Goal: Connect with others: Connect with other users

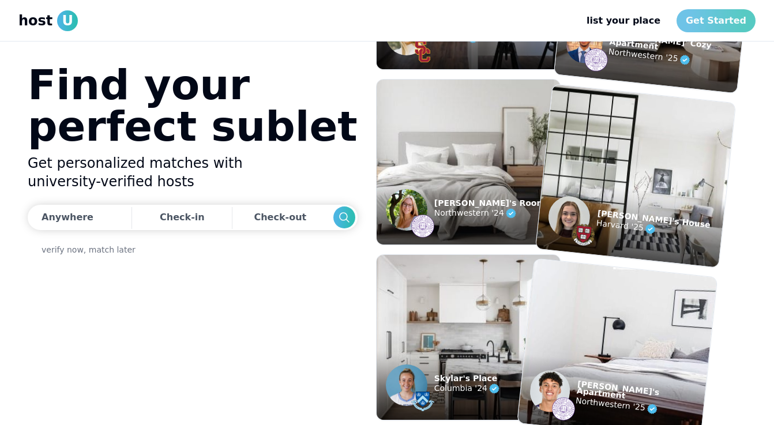
click at [707, 22] on link "Get Started" at bounding box center [715, 20] width 79 height 23
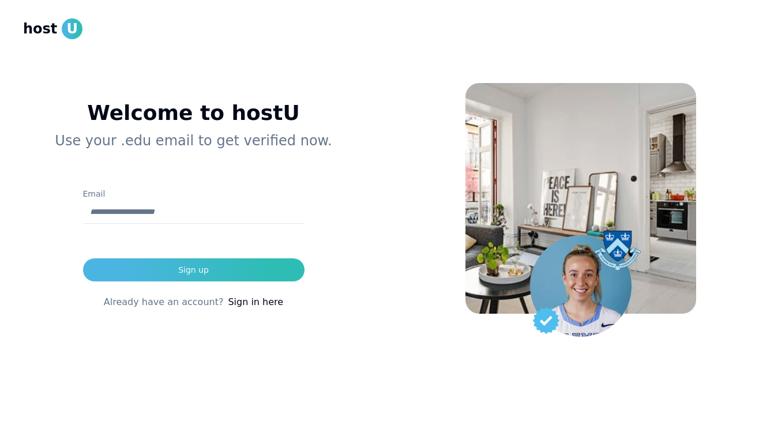
click at [252, 303] on link "Sign in here" at bounding box center [255, 302] width 55 height 14
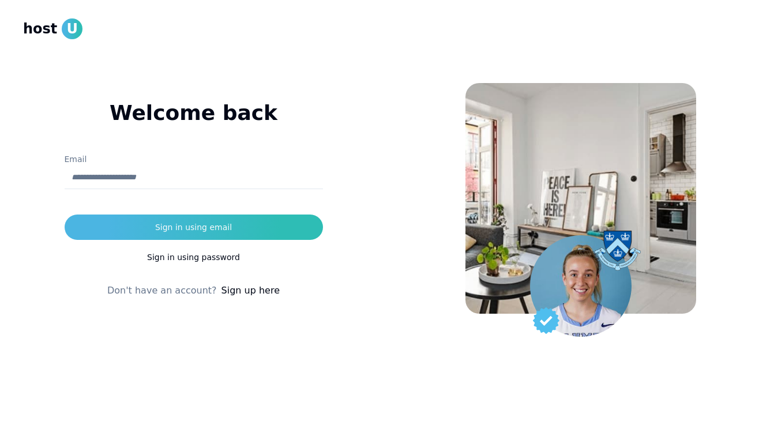
click at [194, 186] on input "Email" at bounding box center [194, 177] width 258 height 23
type input "**********"
click at [65, 214] on button "Sign in using email" at bounding box center [194, 226] width 258 height 25
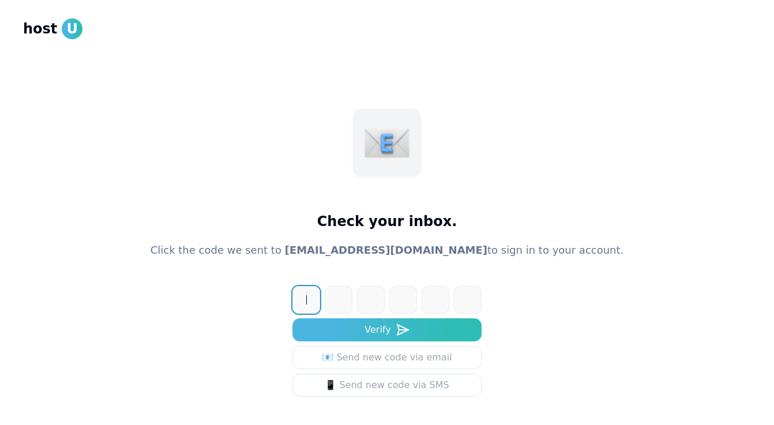
paste input "******"
type input "******"
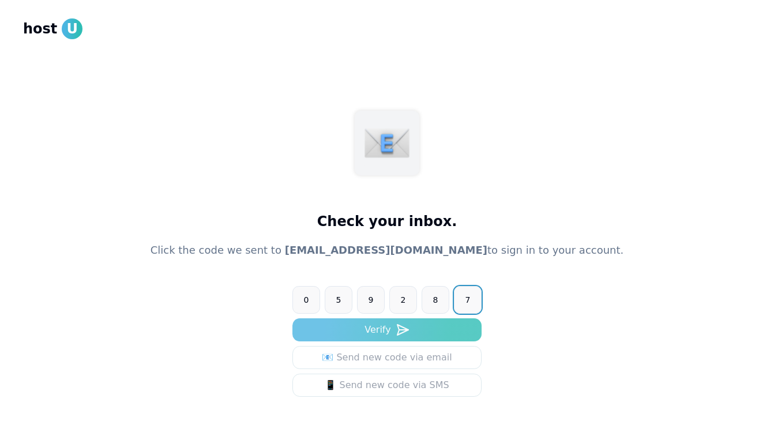
click at [391, 321] on button "Verify" at bounding box center [386, 329] width 189 height 23
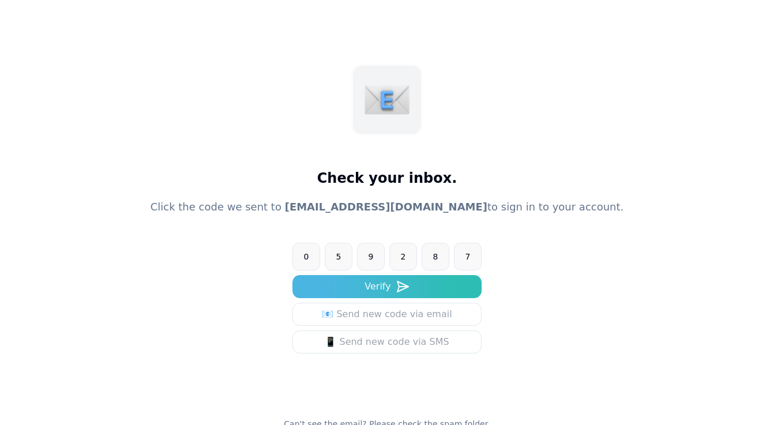
scroll to position [59, 0]
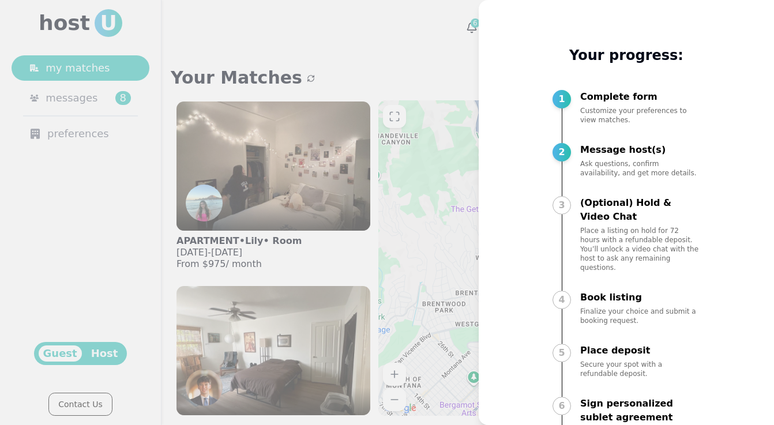
click at [487, 202] on div "My progress Your progress: 1 Complete form Customize your preferences to view m…" at bounding box center [625, 212] width 295 height 425
click at [323, 62] on div at bounding box center [387, 212] width 774 height 425
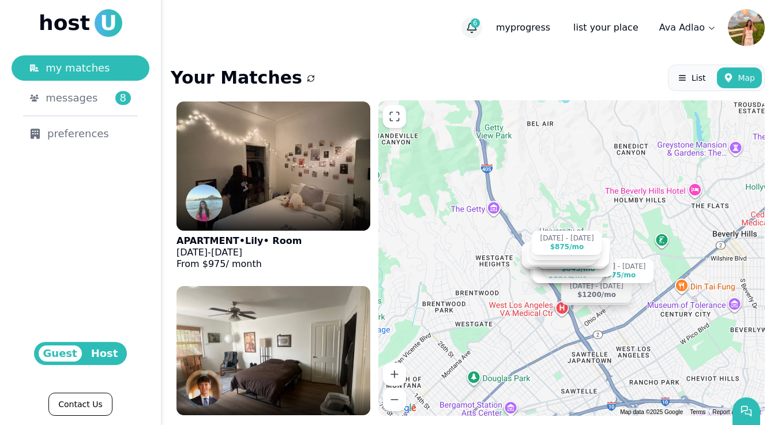
click at [478, 28] on button "6" at bounding box center [471, 27] width 21 height 21
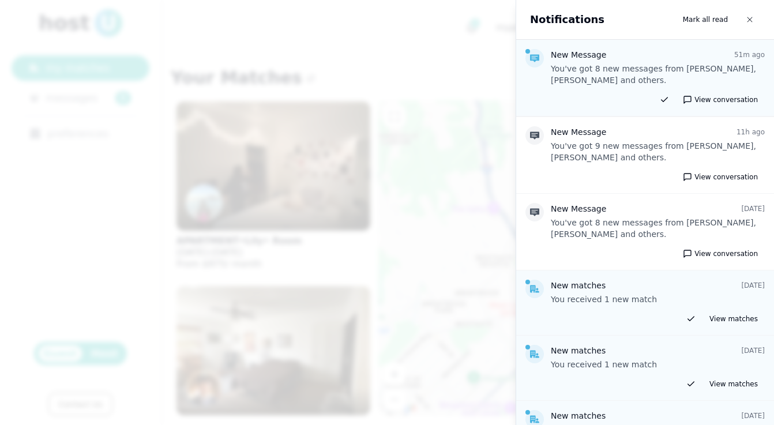
click at [386, 42] on div at bounding box center [387, 212] width 774 height 425
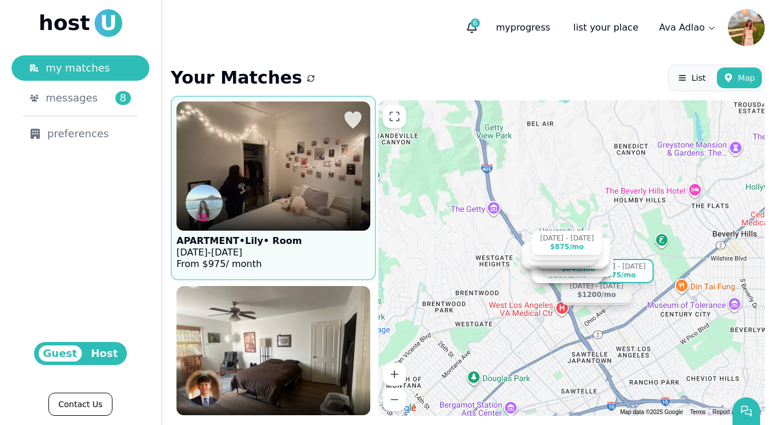
scroll to position [354, 0]
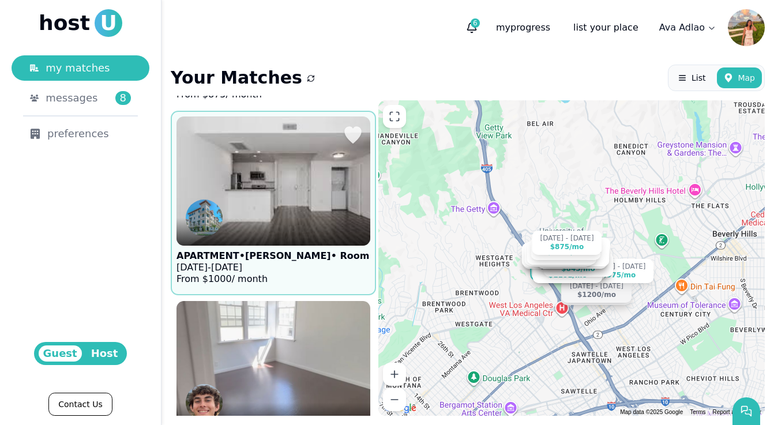
click at [269, 203] on img at bounding box center [282, 162] width 227 height 164
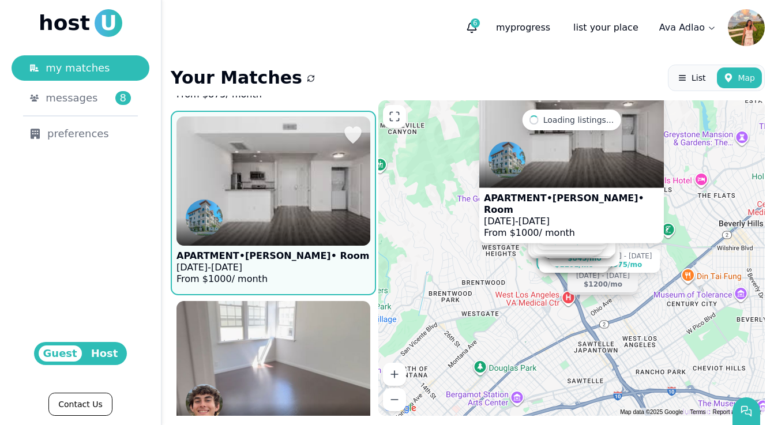
click at [331, 216] on img at bounding box center [293, 142] width 238 height 183
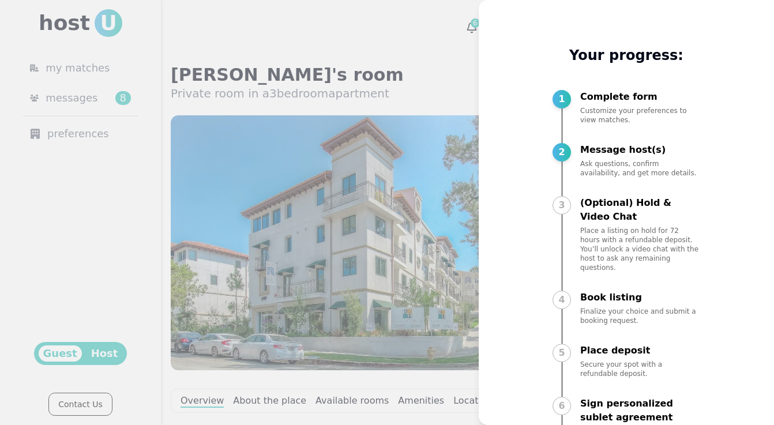
click at [391, 232] on div at bounding box center [387, 212] width 774 height 425
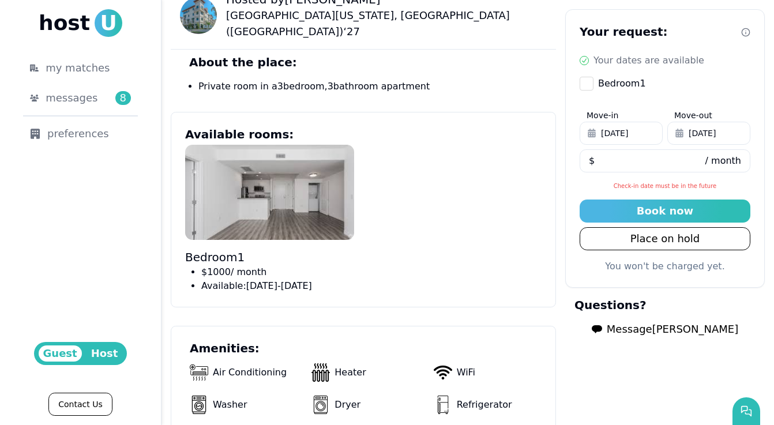
scroll to position [470, 0]
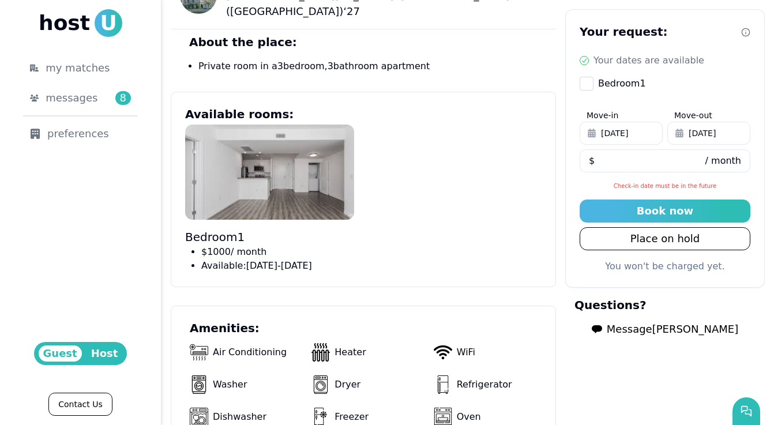
click at [651, 334] on span "Message Juliette" at bounding box center [671, 329] width 131 height 16
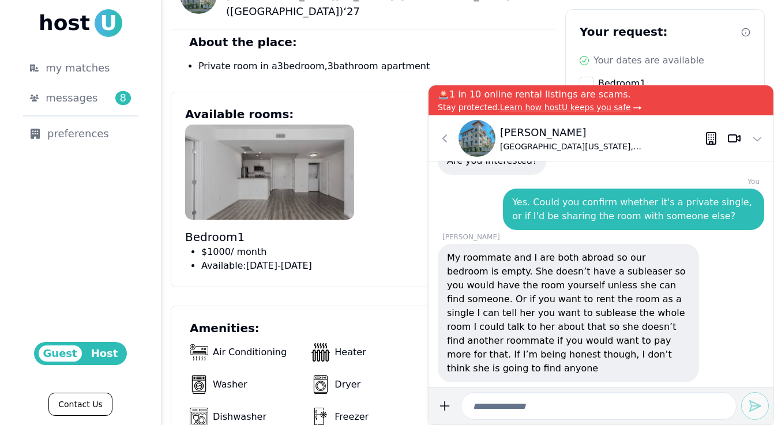
scroll to position [469, 0]
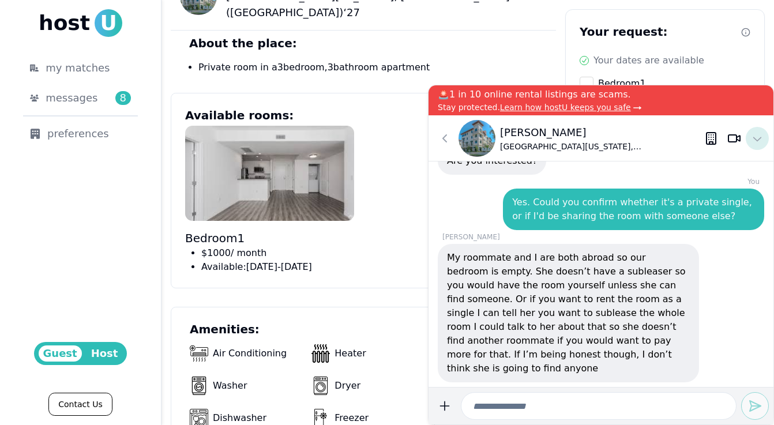
click at [757, 137] on icon at bounding box center [757, 138] width 14 height 14
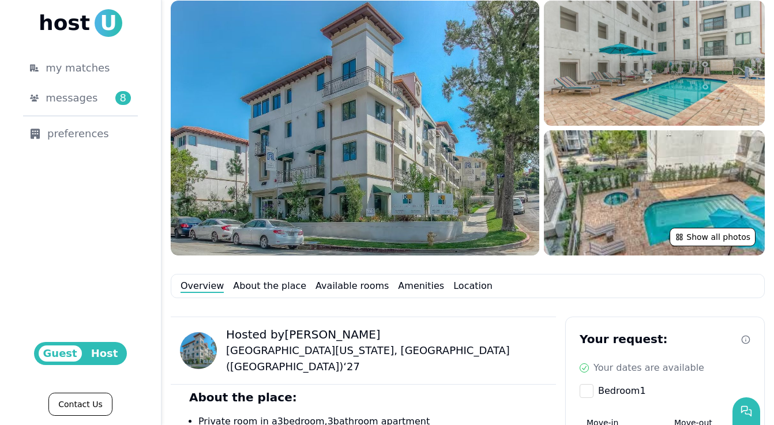
scroll to position [0, 0]
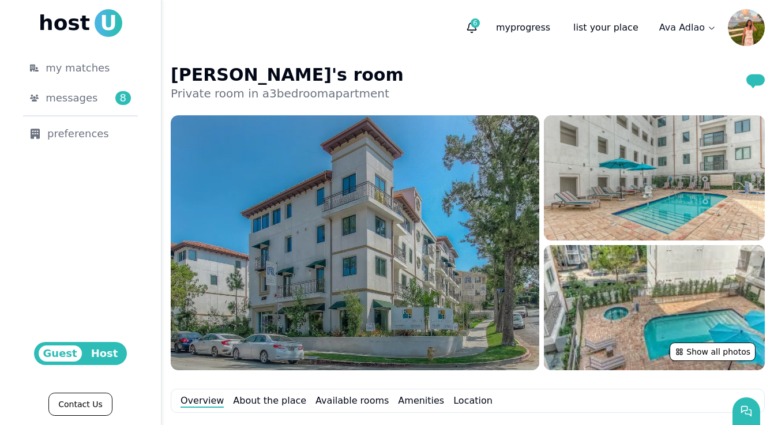
click at [352, 195] on img at bounding box center [355, 242] width 368 height 255
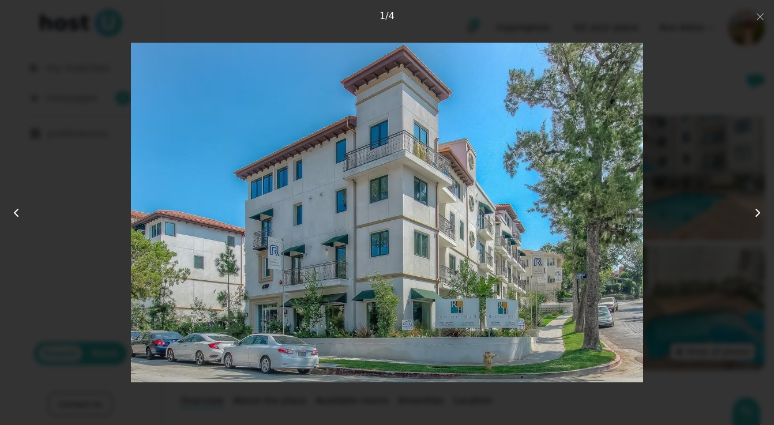
click at [757, 210] on use at bounding box center [757, 212] width 3 height 7
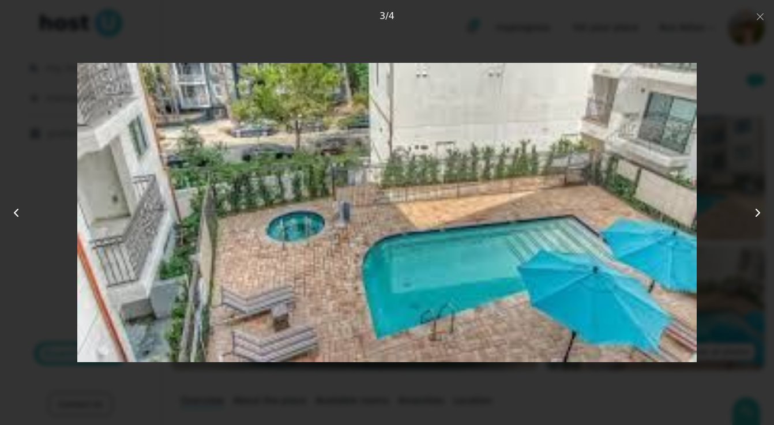
click at [757, 210] on use at bounding box center [757, 212] width 3 height 7
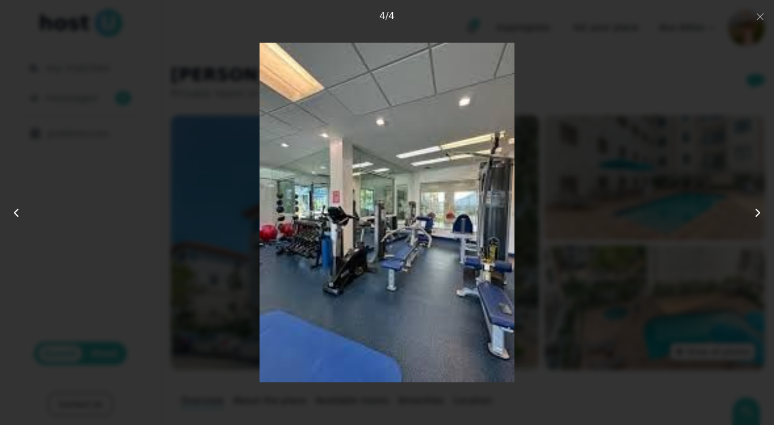
click at [14, 217] on icon at bounding box center [16, 213] width 14 height 14
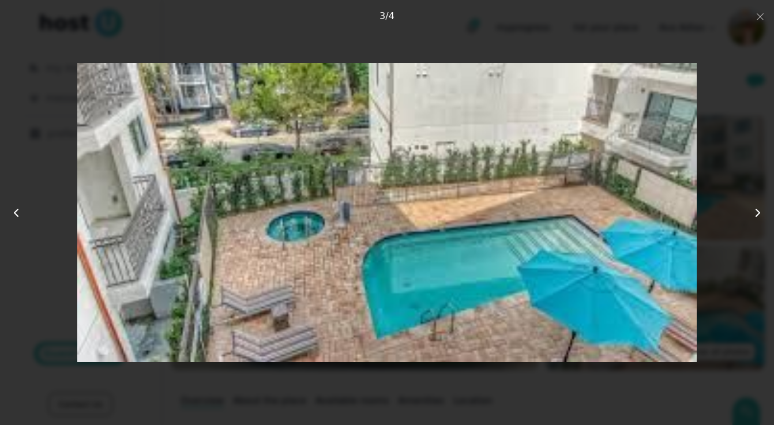
click at [14, 217] on icon at bounding box center [16, 213] width 14 height 14
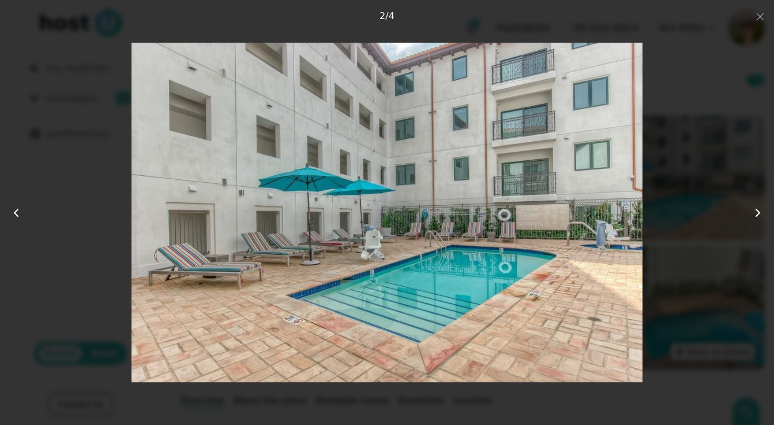
click at [760, 211] on icon at bounding box center [757, 213] width 14 height 14
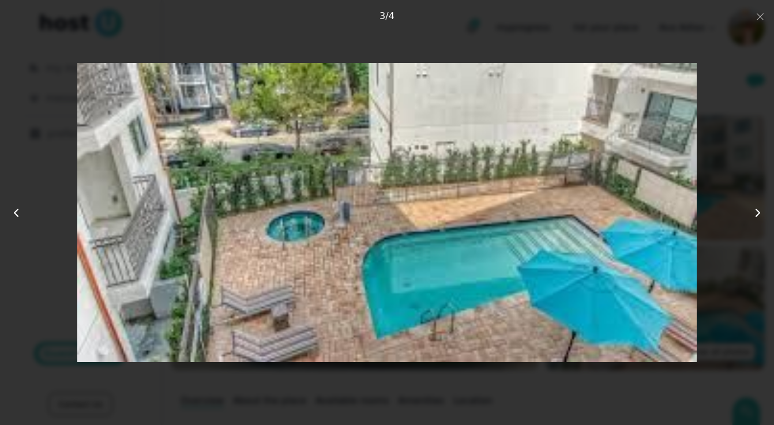
click at [759, 212] on icon at bounding box center [757, 213] width 14 height 14
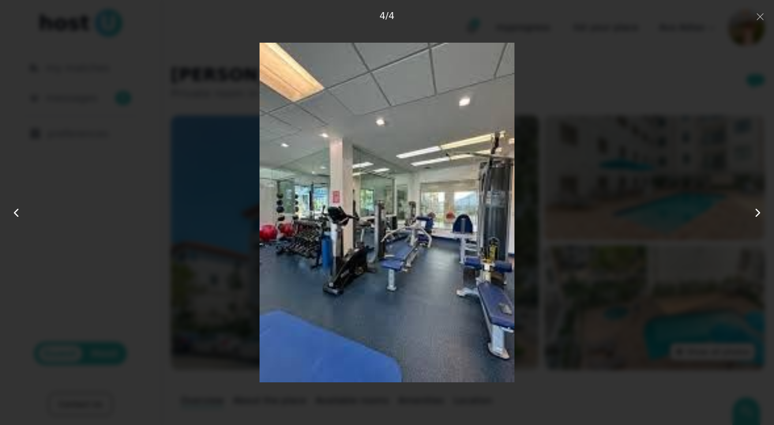
click at [654, 171] on div at bounding box center [386, 213] width 619 height 340
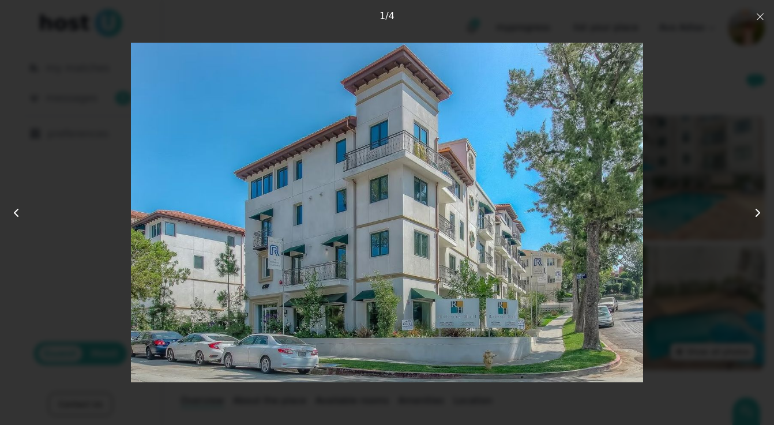
click at [758, 15] on use "button" at bounding box center [759, 16] width 7 height 7
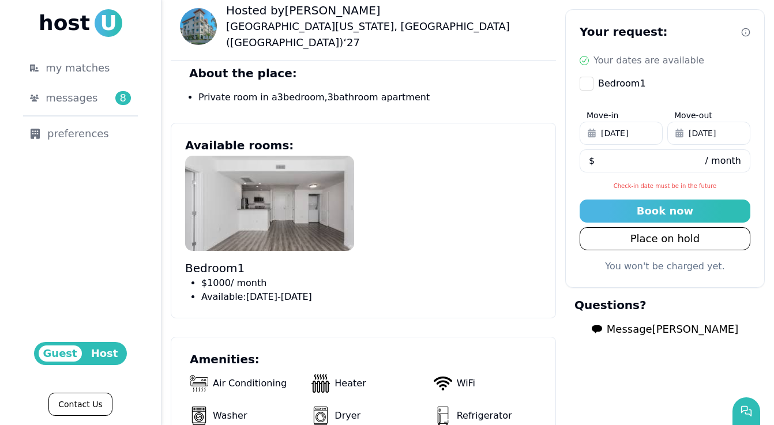
scroll to position [586, 0]
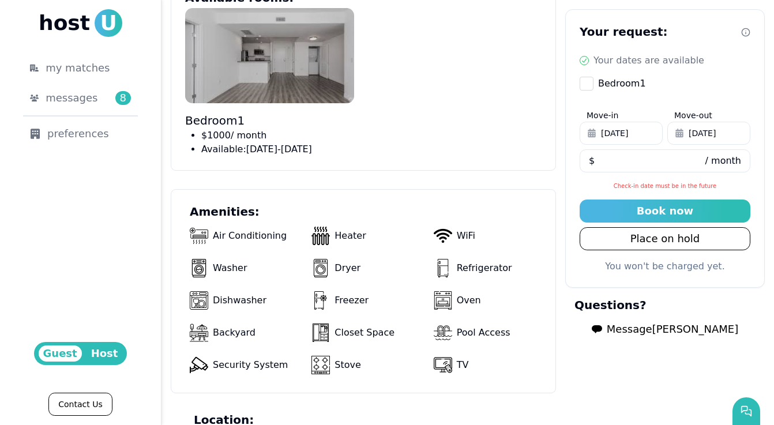
click at [248, 57] on img at bounding box center [269, 55] width 169 height 95
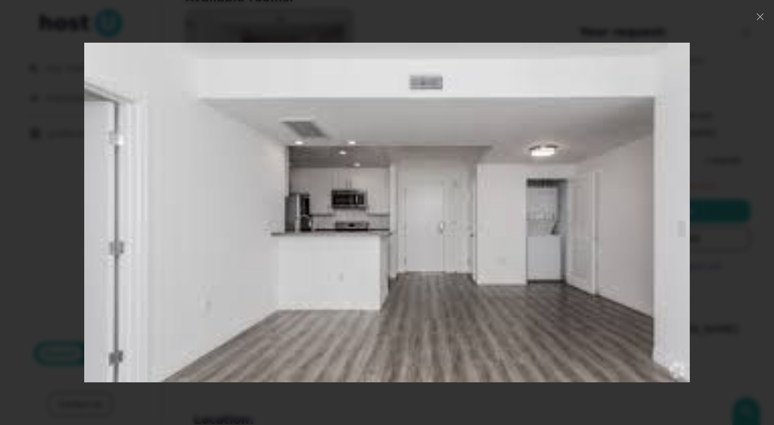
click at [737, 154] on div at bounding box center [387, 212] width 774 height 425
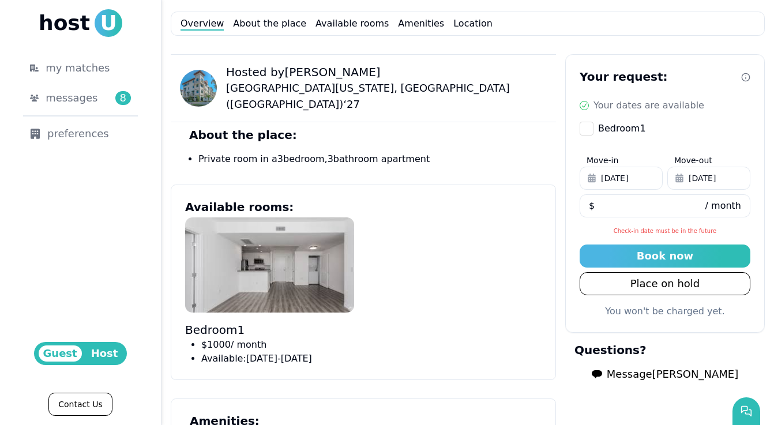
scroll to position [582, 0]
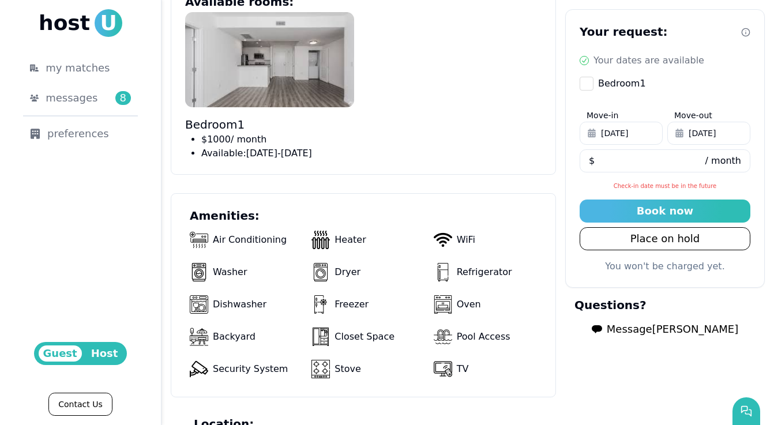
click at [678, 327] on span "Message Juliette" at bounding box center [671, 329] width 131 height 16
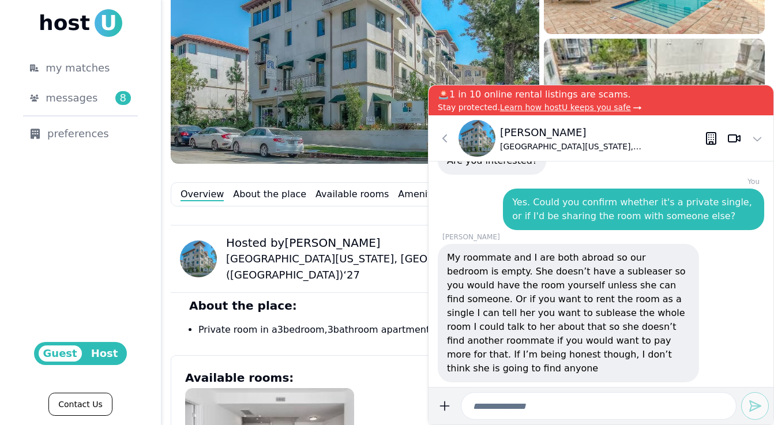
scroll to position [222, 0]
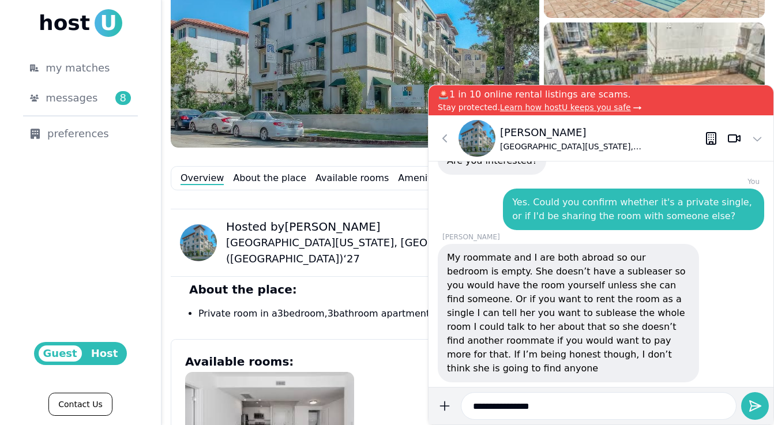
type input "**********"
click at [433, 392] on button "submit" at bounding box center [444, 406] width 23 height 28
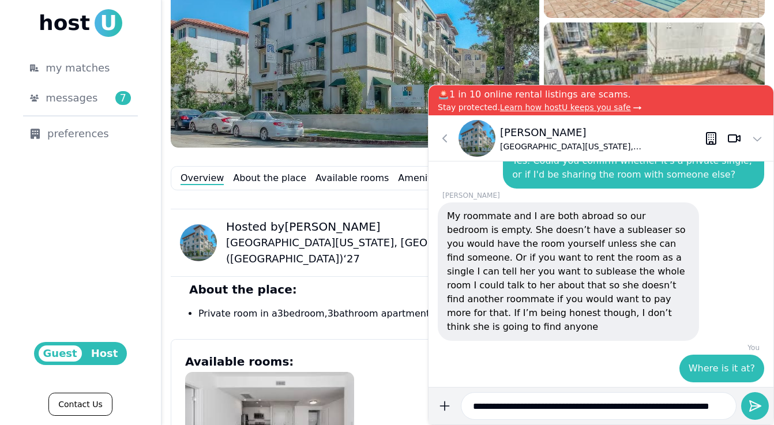
scroll to position [0, 31]
type input "**********"
click at [433, 392] on button "submit" at bounding box center [444, 406] width 23 height 28
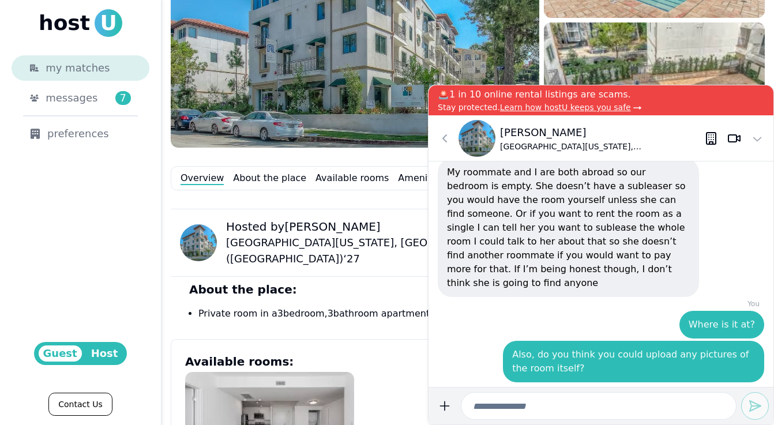
click at [105, 66] on div "my matches" at bounding box center [88, 68] width 85 height 16
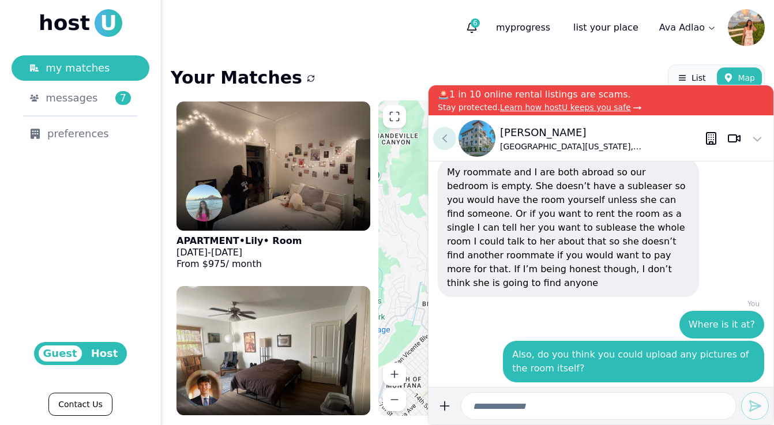
click at [439, 136] on icon at bounding box center [444, 138] width 14 height 14
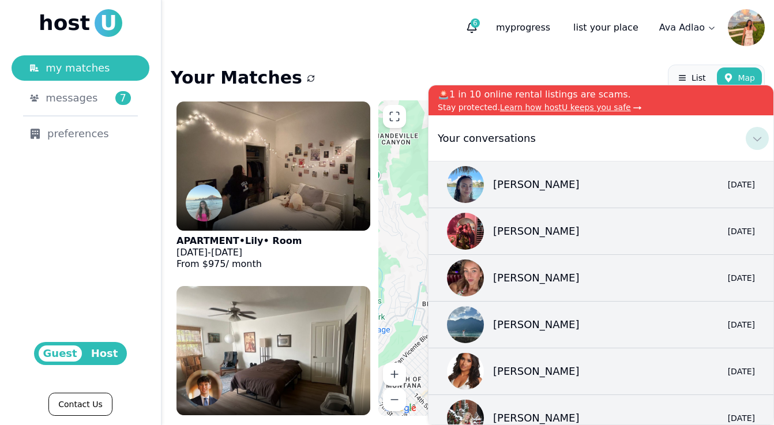
click at [756, 134] on icon at bounding box center [757, 138] width 14 height 14
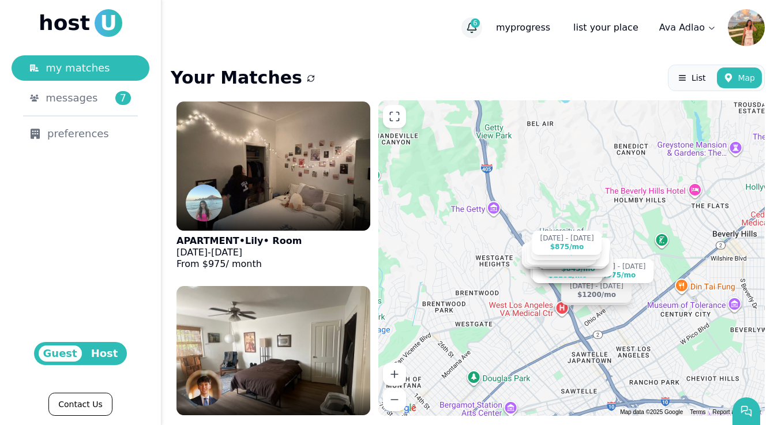
click at [480, 26] on span "6" at bounding box center [474, 22] width 9 height 9
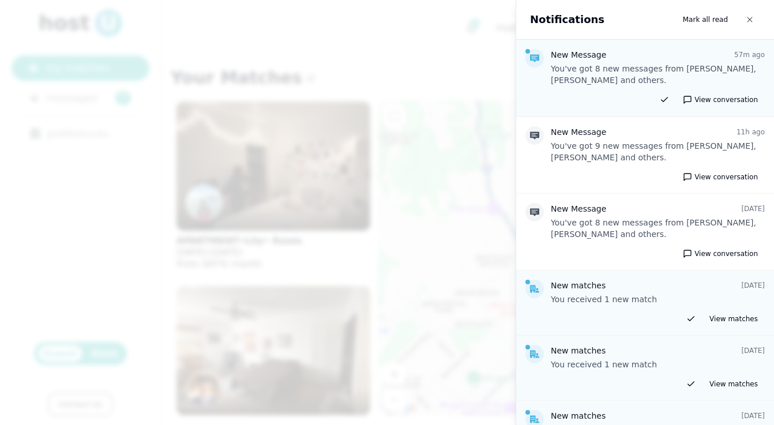
click at [401, 35] on div at bounding box center [387, 212] width 774 height 425
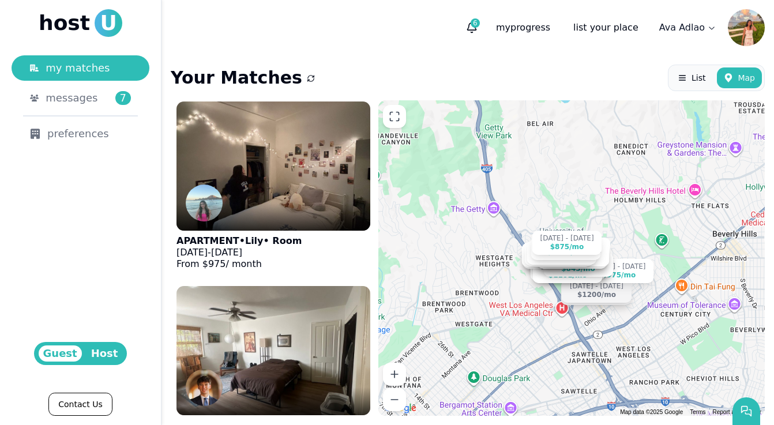
scroll to position [4881, 0]
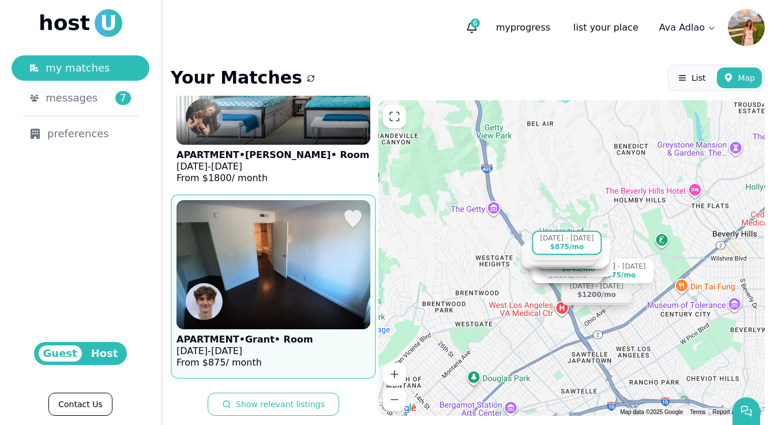
click at [281, 294] on img at bounding box center [273, 265] width 213 height 142
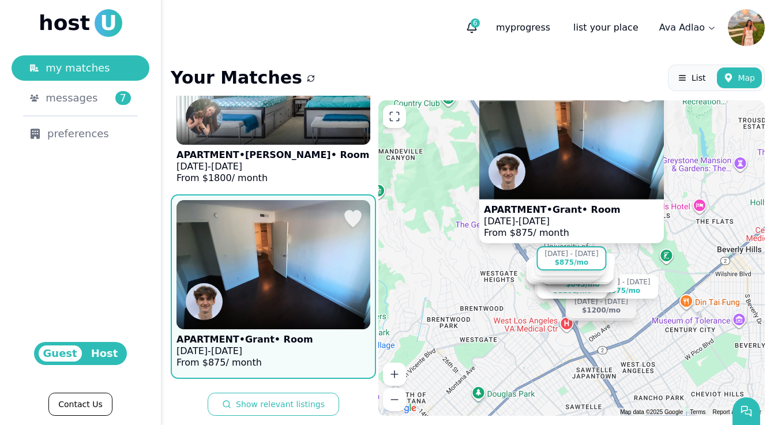
click at [315, 276] on img at bounding box center [273, 265] width 213 height 142
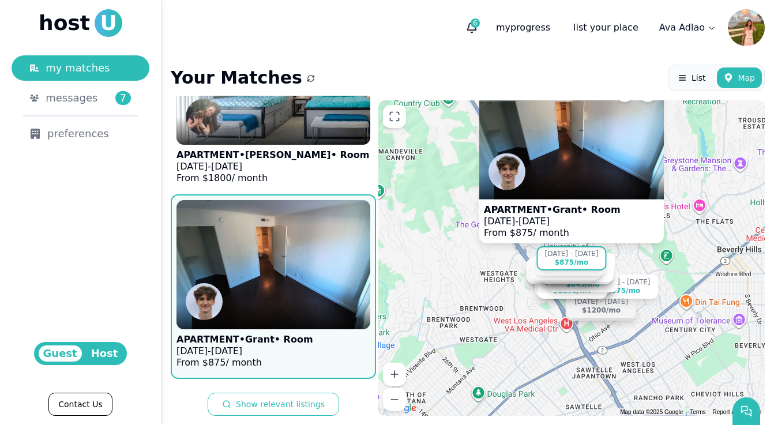
click at [420, 77] on div "Your Matches List Map" at bounding box center [468, 78] width 594 height 27
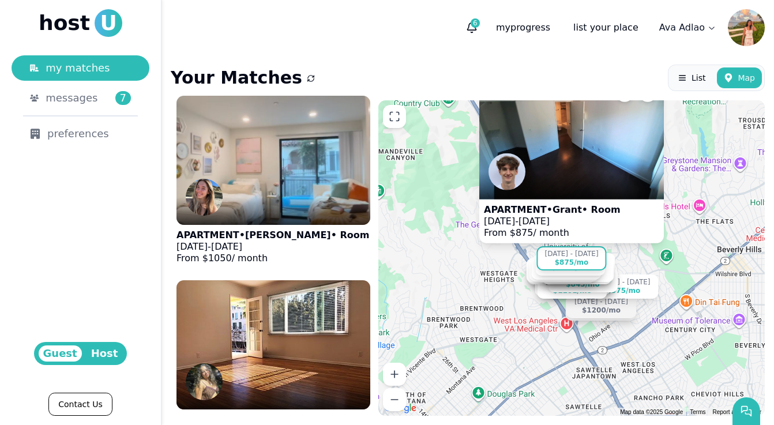
scroll to position [1273, 0]
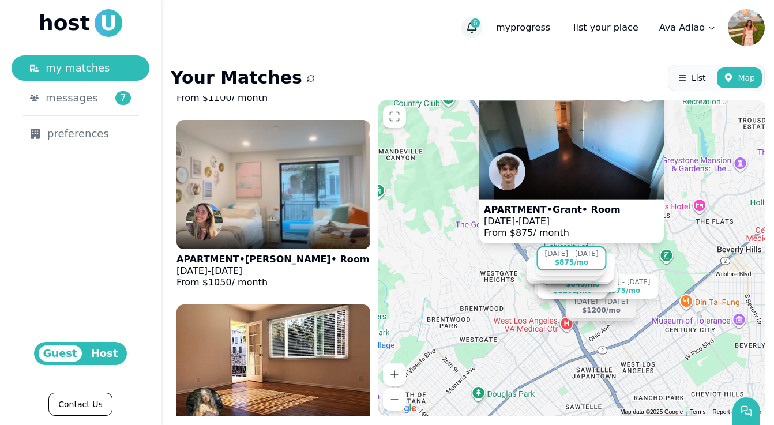
click at [477, 27] on icon "button" at bounding box center [472, 28] width 12 height 12
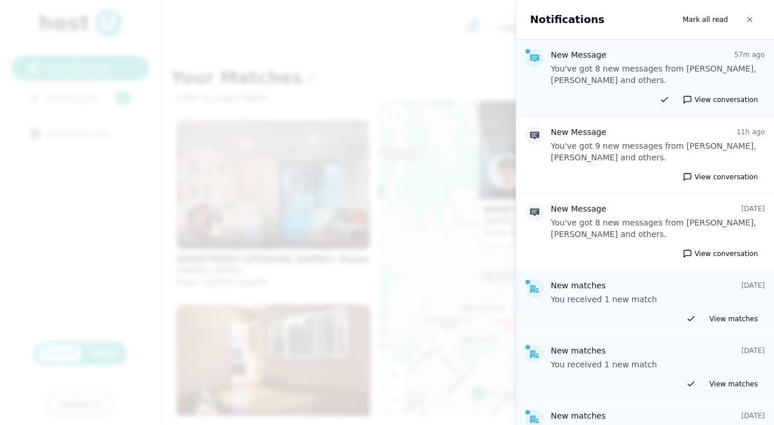
click at [635, 64] on p "You've got 8 new messages from Juliette, Grant, Zoe and others." at bounding box center [657, 74] width 214 height 23
click at [739, 103] on button "View conversation" at bounding box center [720, 100] width 89 height 14
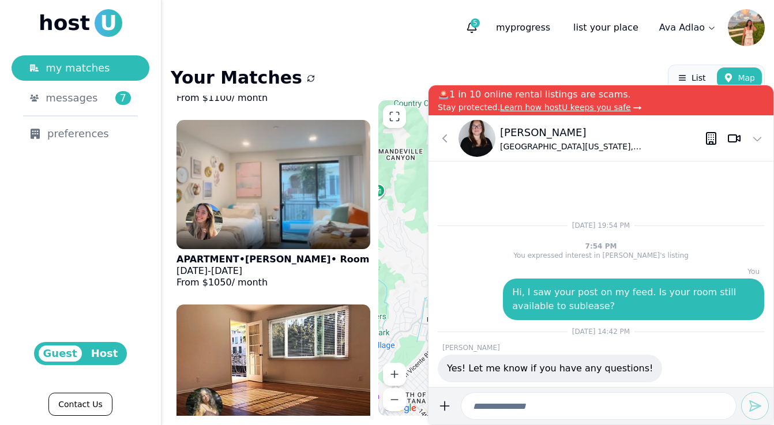
click at [483, 138] on img at bounding box center [476, 138] width 37 height 37
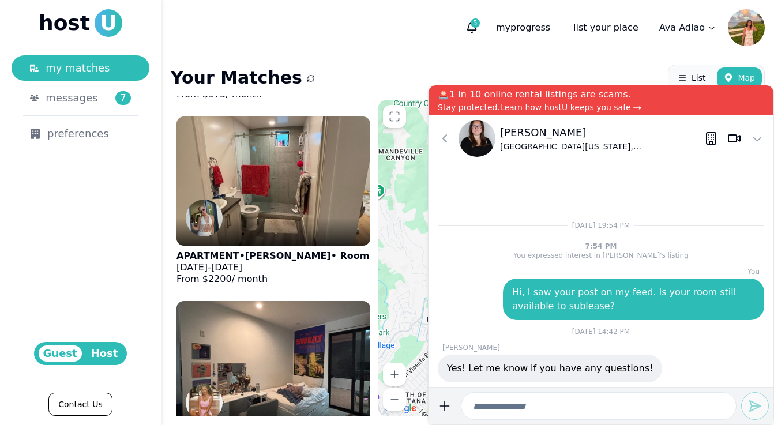
scroll to position [2567, 0]
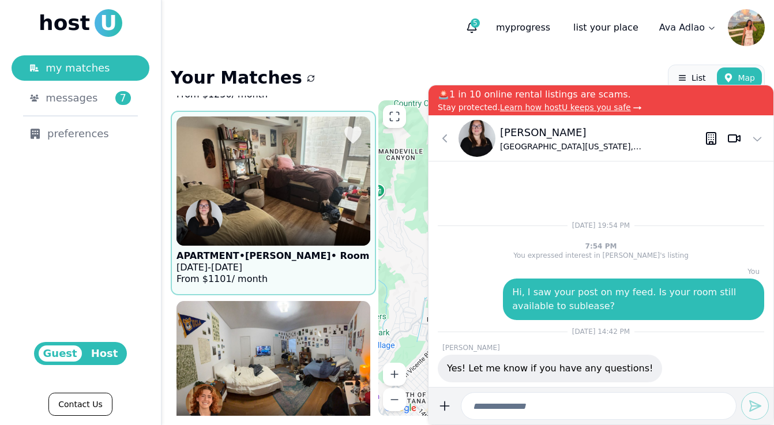
click at [276, 175] on img at bounding box center [273, 181] width 213 height 142
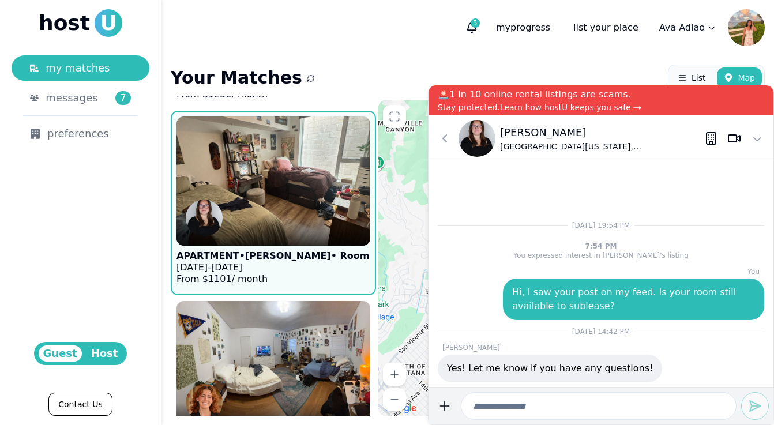
click at [571, 398] on input at bounding box center [599, 406] width 276 height 28
type input "*"
type input "**********"
click at [433, 392] on button "submit" at bounding box center [444, 406] width 23 height 28
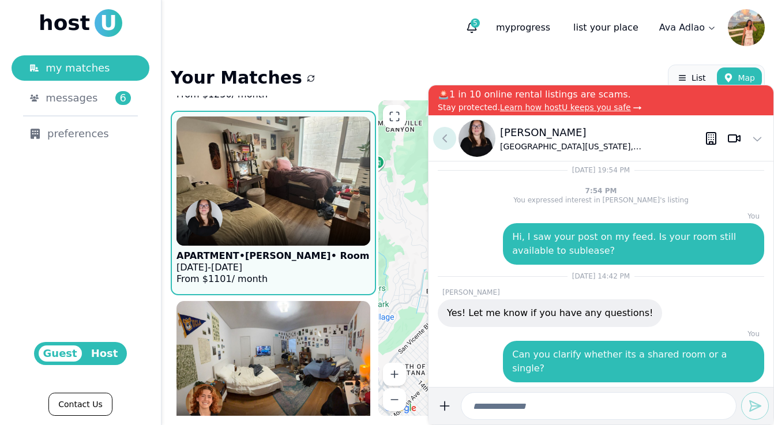
click at [437, 144] on icon at bounding box center [444, 138] width 14 height 14
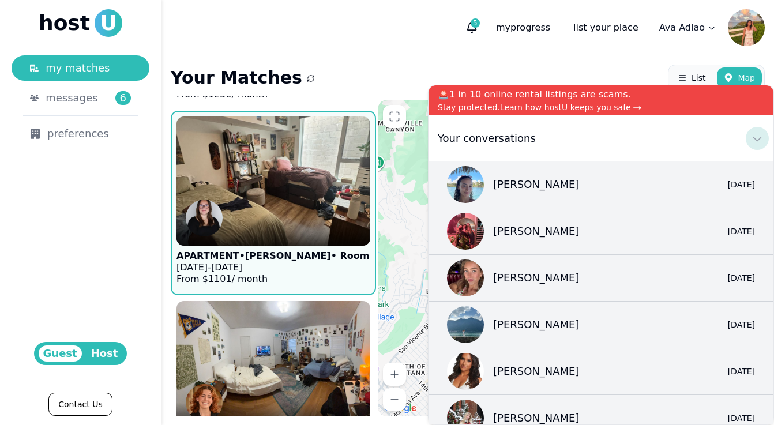
click at [754, 140] on icon at bounding box center [757, 138] width 14 height 14
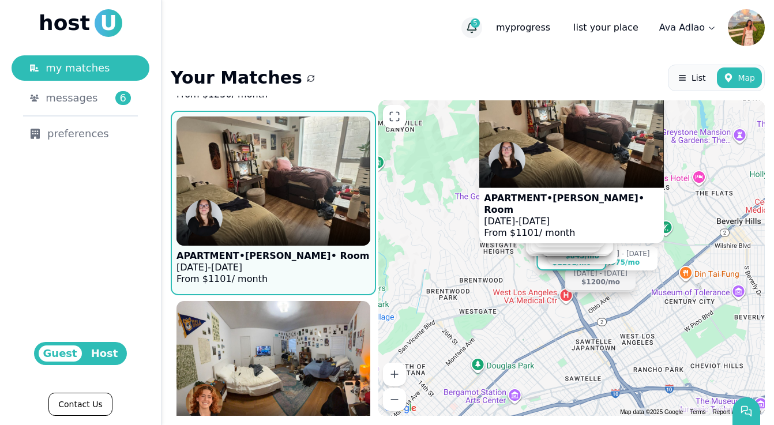
click at [477, 28] on icon "button" at bounding box center [472, 28] width 12 height 12
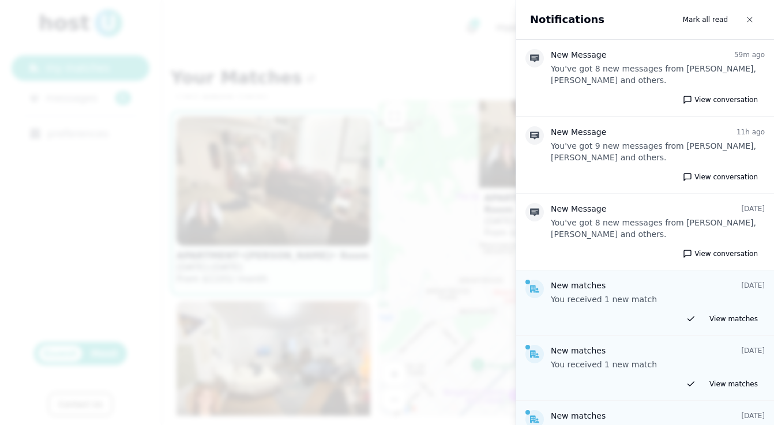
click at [380, 111] on div at bounding box center [387, 212] width 774 height 425
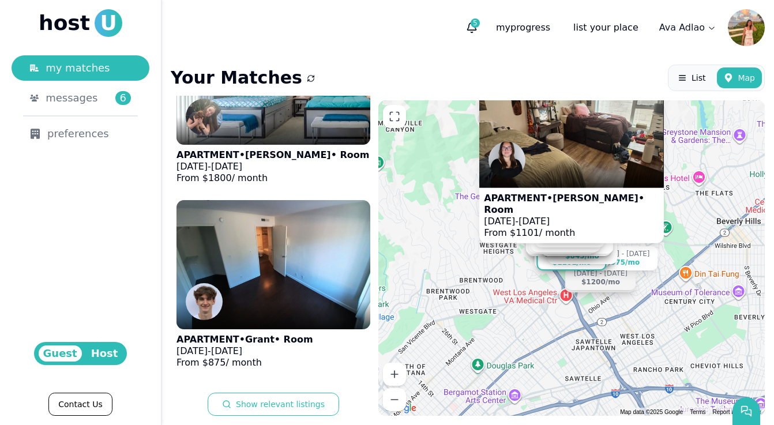
scroll to position [354, 0]
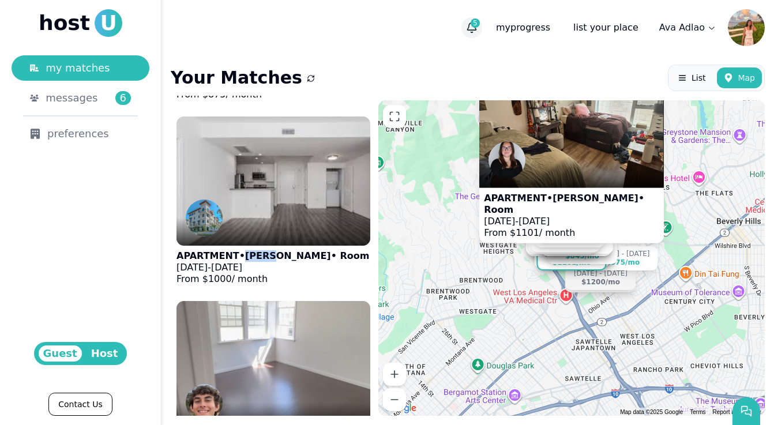
click at [477, 26] on icon "button" at bounding box center [472, 28] width 12 height 12
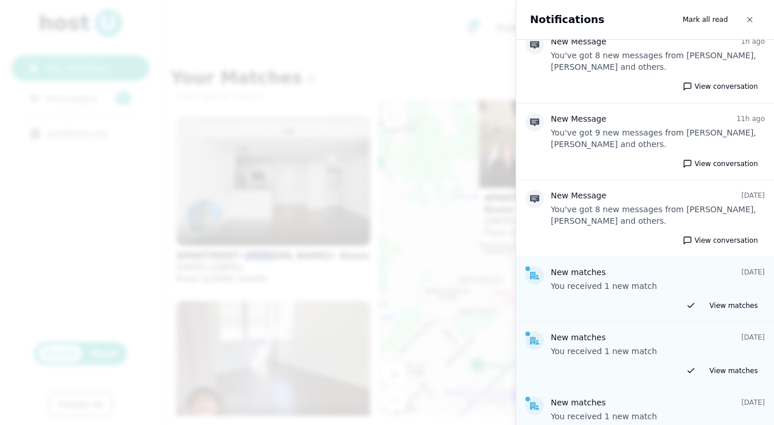
scroll to position [16, 0]
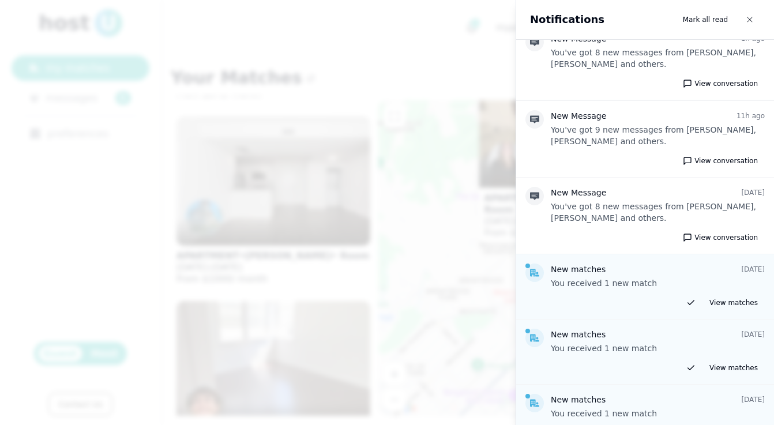
click at [378, 186] on div at bounding box center [387, 212] width 774 height 425
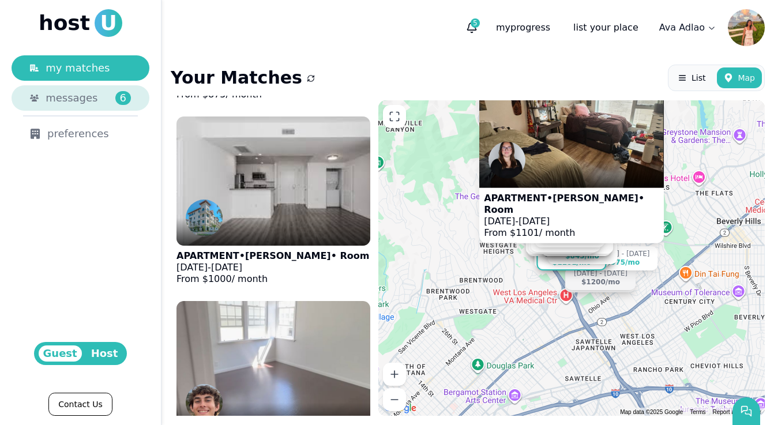
click at [65, 106] on link "messages 6" at bounding box center [81, 97] width 138 height 25
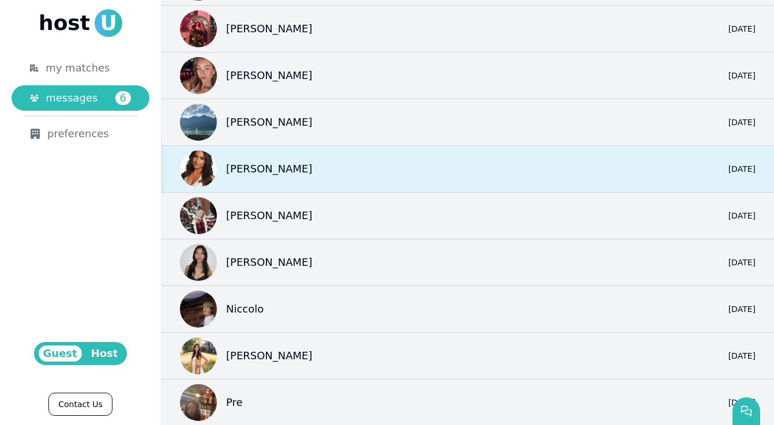
scroll to position [141, 0]
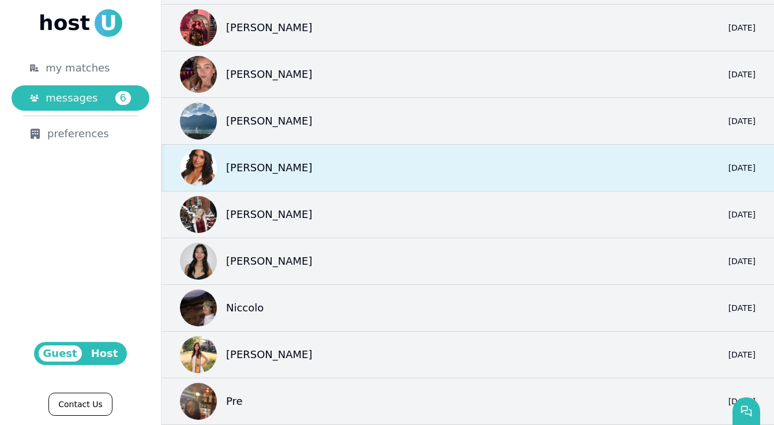
click at [301, 183] on div "Jennifer 0 6/5/25" at bounding box center [467, 168] width 612 height 47
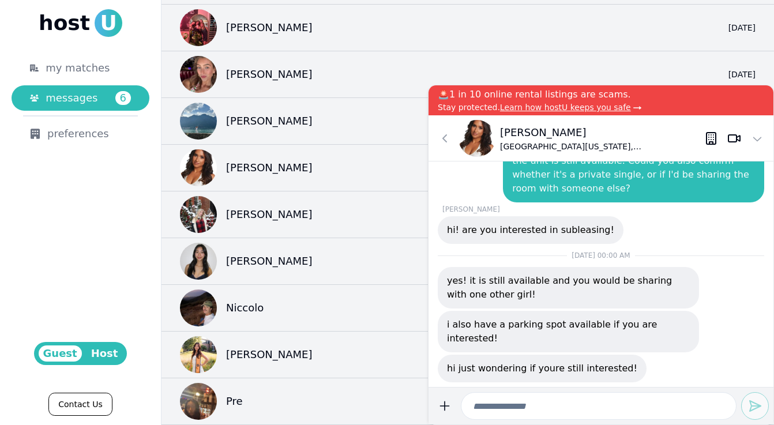
click at [511, 127] on p "Jennifer" at bounding box center [602, 133] width 204 height 16
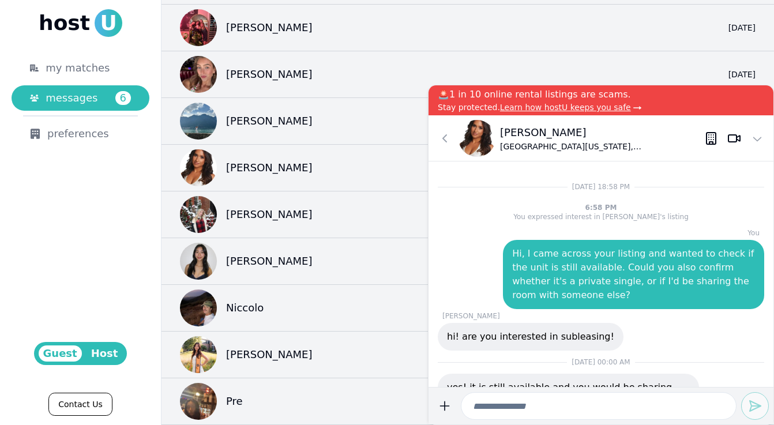
click at [481, 145] on img at bounding box center [476, 138] width 37 height 37
click at [704, 137] on icon at bounding box center [711, 138] width 14 height 14
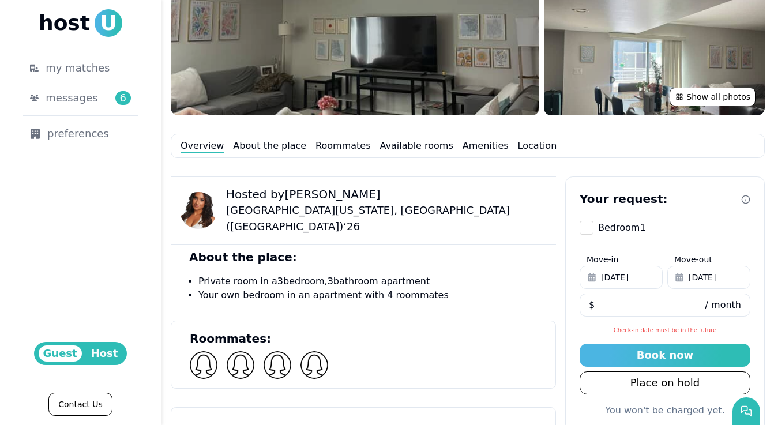
scroll to position [217, 0]
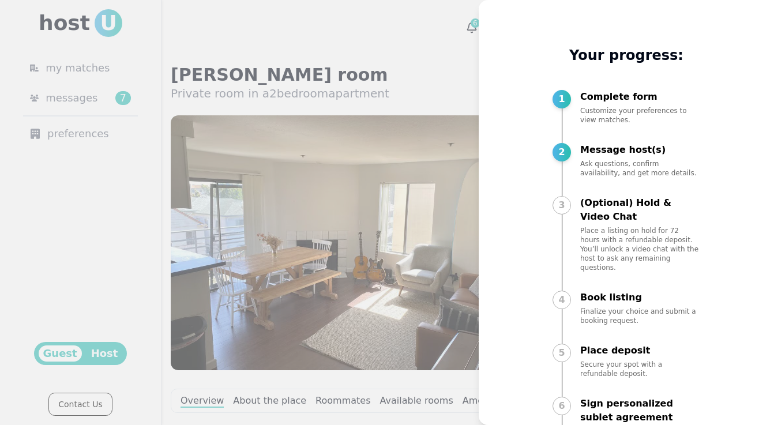
click at [371, 216] on div at bounding box center [387, 212] width 774 height 425
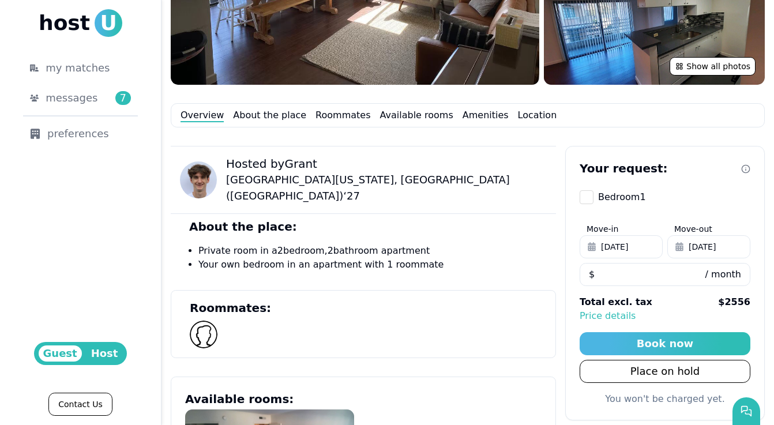
scroll to position [348, 0]
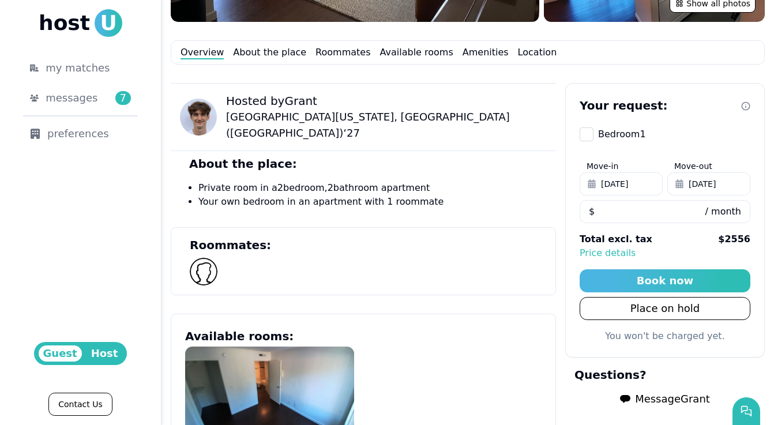
click at [636, 393] on span "Message Grant" at bounding box center [672, 399] width 75 height 16
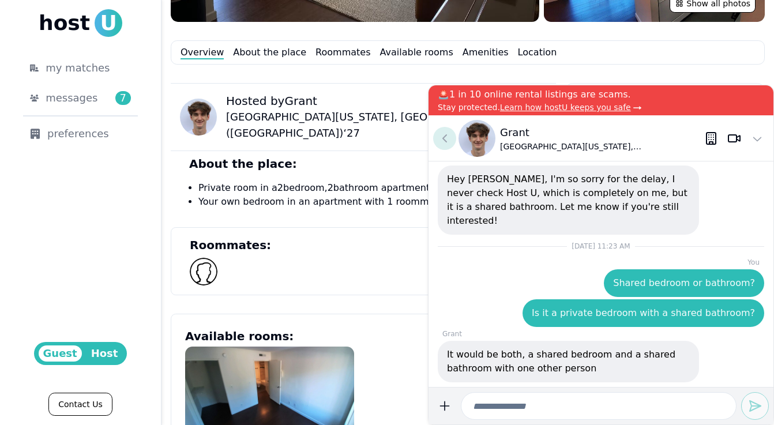
click at [442, 135] on icon at bounding box center [444, 138] width 14 height 14
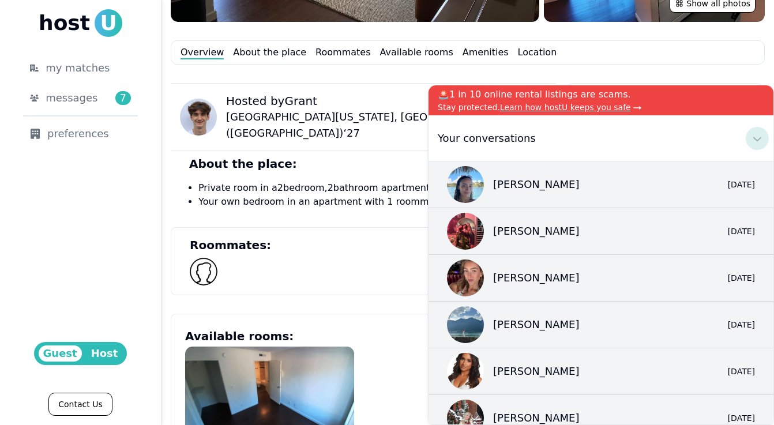
click at [747, 139] on button at bounding box center [756, 138] width 23 height 23
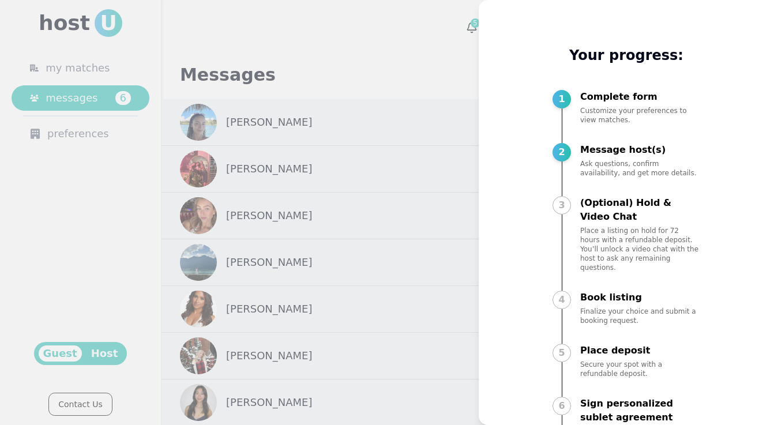
click at [92, 85] on div at bounding box center [387, 212] width 774 height 425
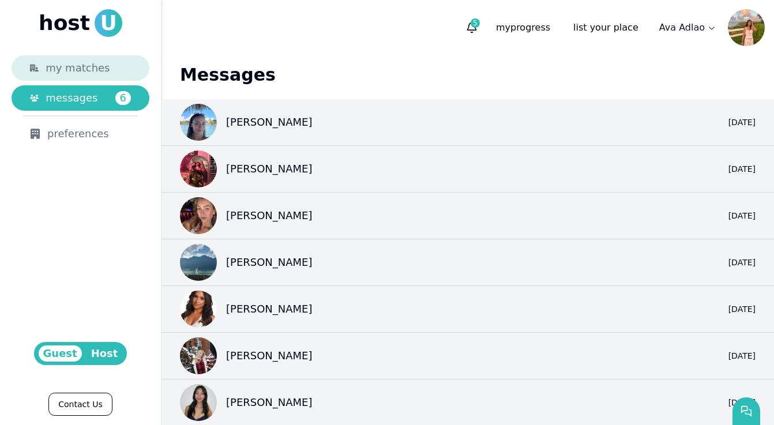
click at [73, 72] on span "my matches" at bounding box center [78, 68] width 64 height 16
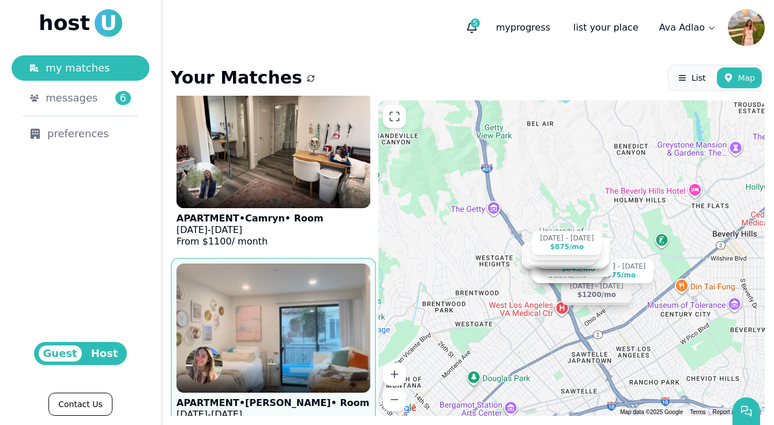
scroll to position [1132, 0]
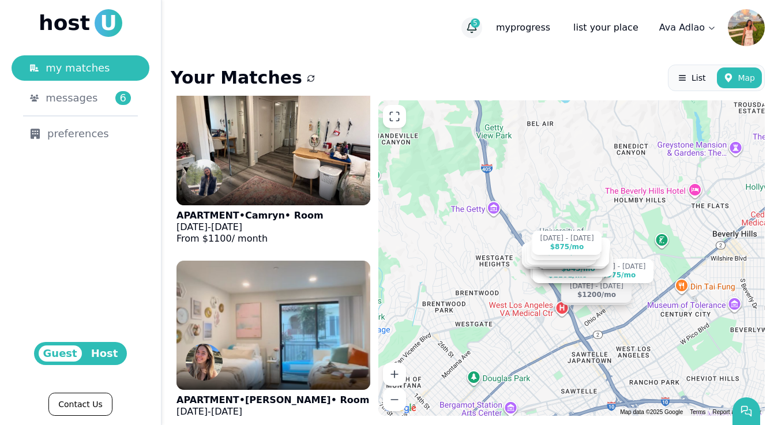
click at [477, 32] on icon "button" at bounding box center [472, 28] width 12 height 12
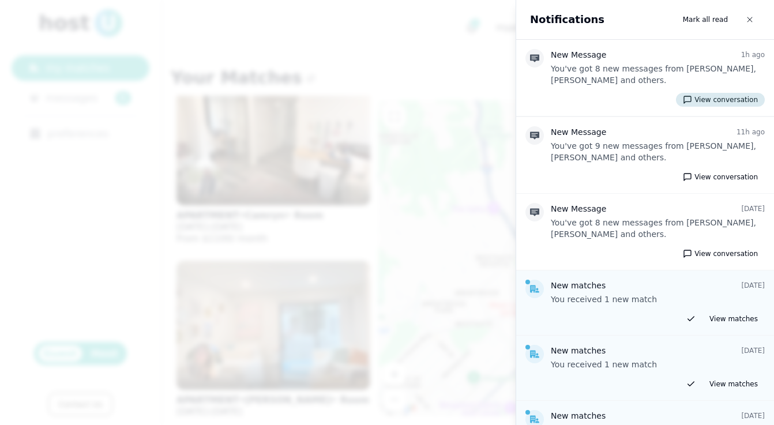
click at [720, 102] on button "View conversation" at bounding box center [720, 100] width 89 height 14
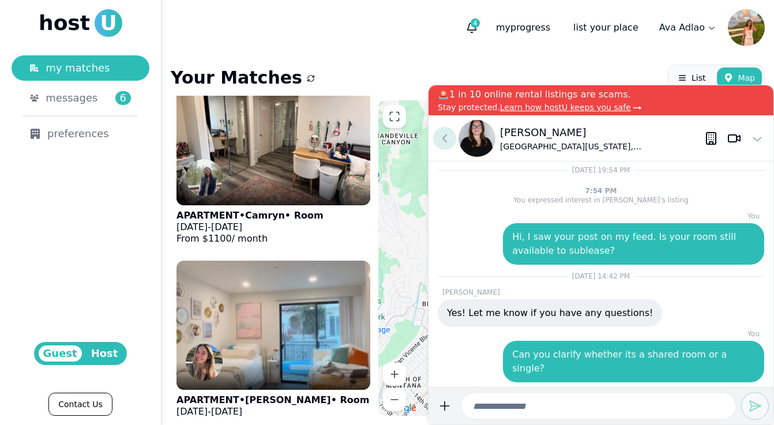
click at [447, 146] on button at bounding box center [444, 138] width 23 height 23
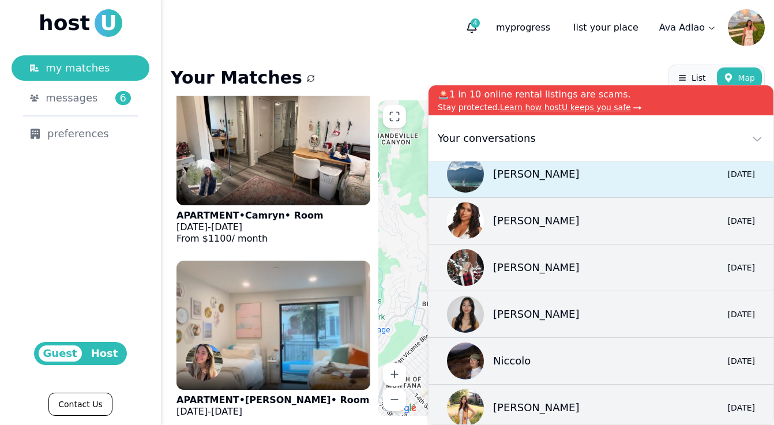
scroll to position [204, 0]
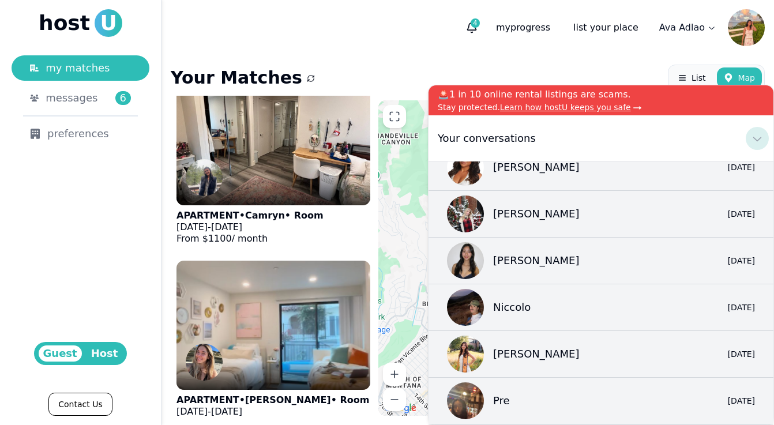
click at [757, 138] on icon at bounding box center [757, 138] width 14 height 14
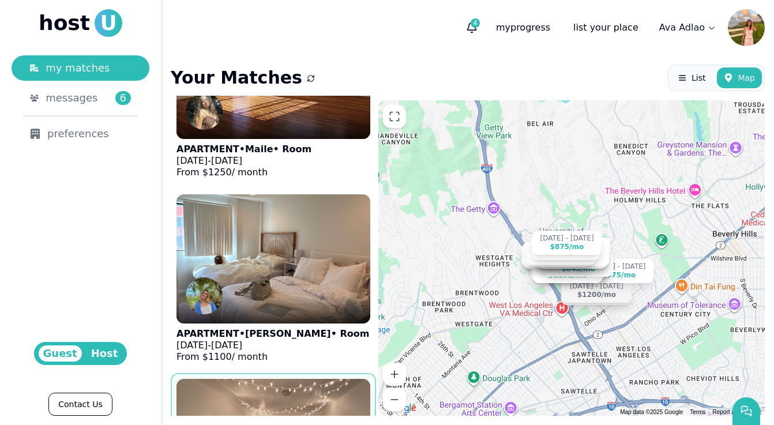
scroll to position [1427, 0]
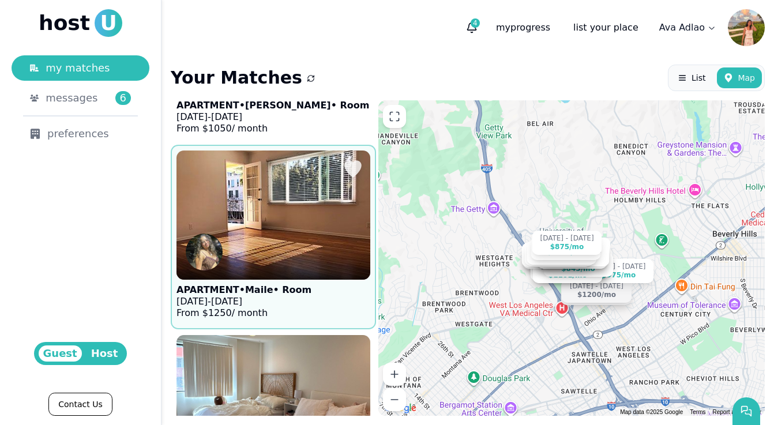
click at [292, 199] on img at bounding box center [273, 215] width 213 height 142
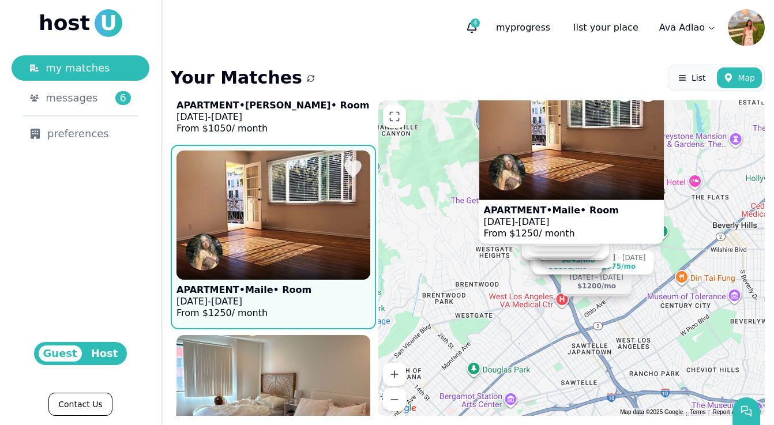
click at [261, 246] on img at bounding box center [273, 215] width 213 height 142
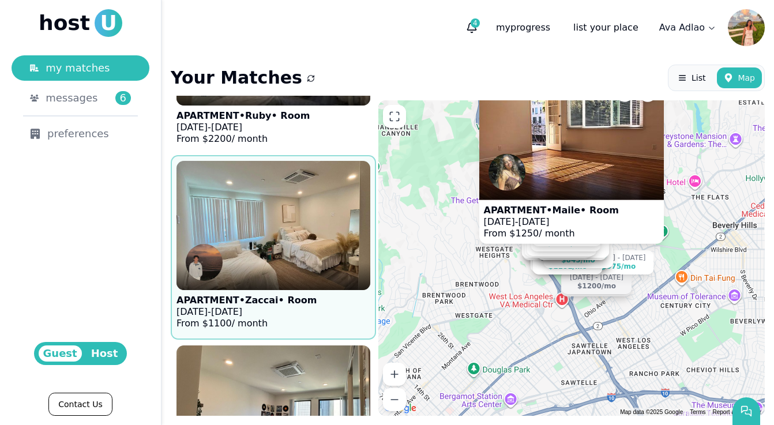
scroll to position [3668, 0]
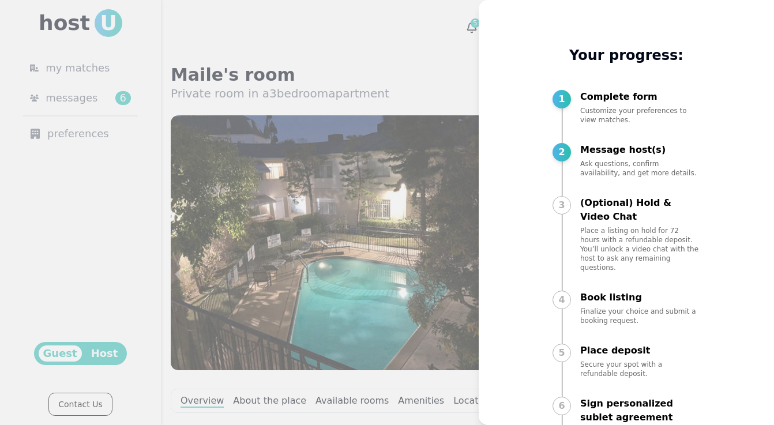
click at [388, 281] on div at bounding box center [387, 212] width 774 height 425
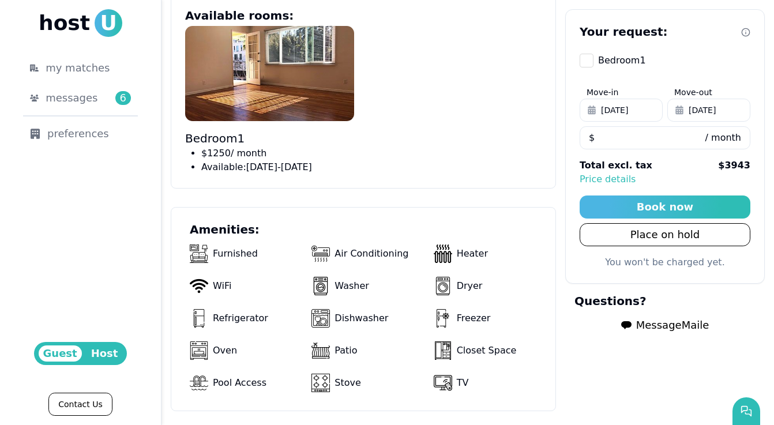
scroll to position [616, 0]
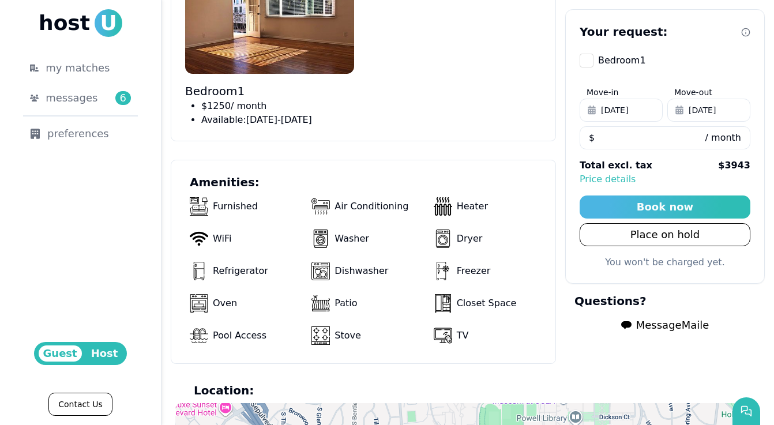
click at [652, 332] on span "Message Maile" at bounding box center [672, 325] width 73 height 16
